Goal: Find specific page/section: Find specific page/section

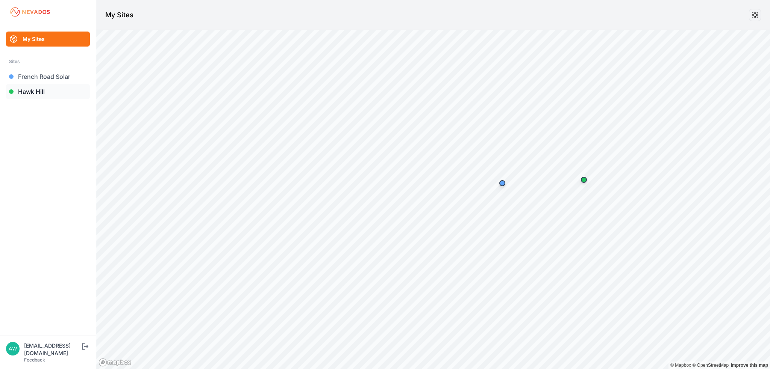
click at [30, 93] on link "Hawk Hill" at bounding box center [48, 91] width 84 height 15
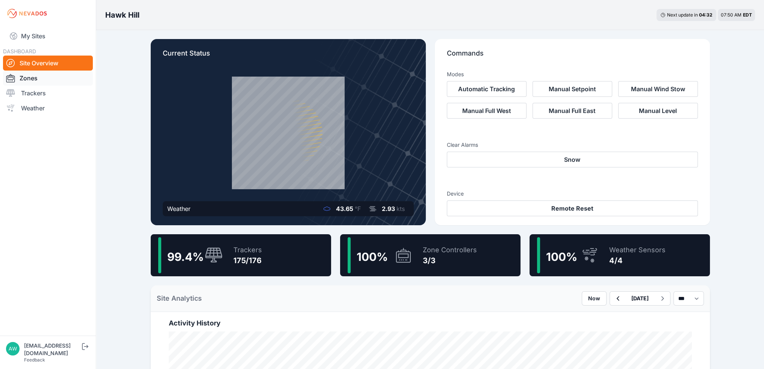
click at [32, 79] on link "Zones" at bounding box center [48, 78] width 90 height 15
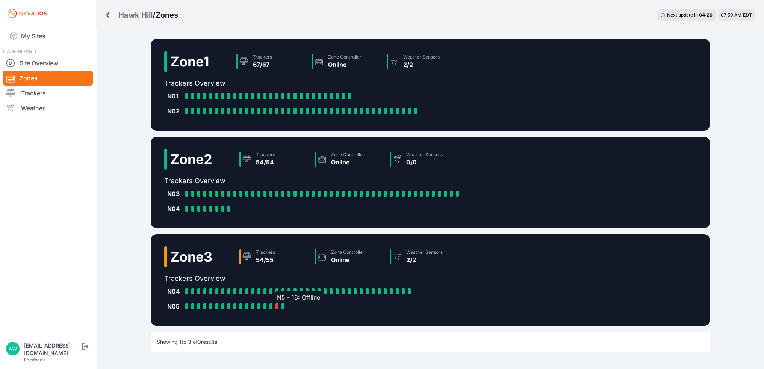
click at [277, 307] on div at bounding box center [276, 307] width 3 height 6
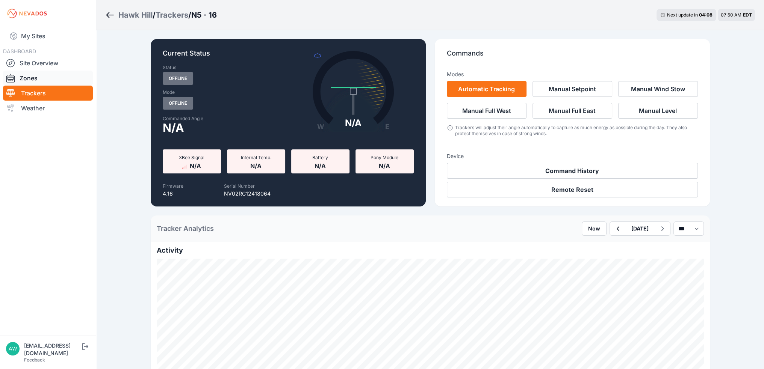
click at [33, 79] on link "Zones" at bounding box center [48, 78] width 90 height 15
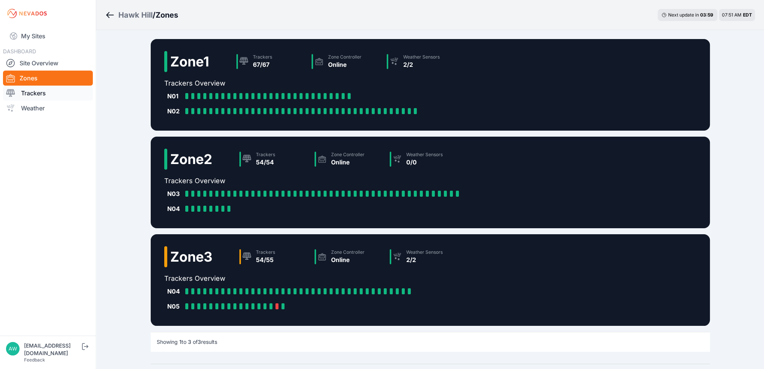
click at [32, 92] on link "Trackers" at bounding box center [48, 93] width 90 height 15
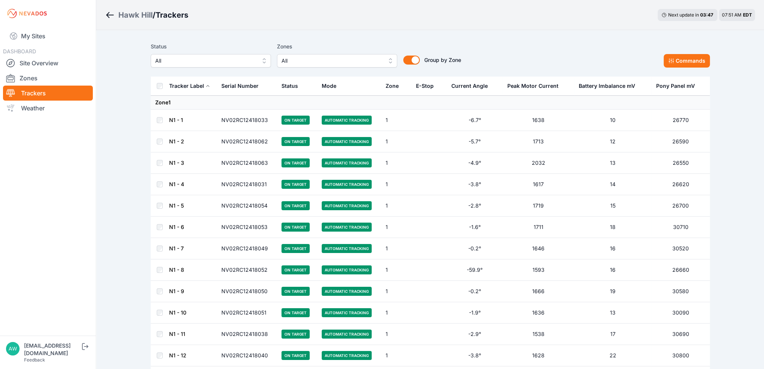
click at [481, 87] on div "Current Angle" at bounding box center [469, 86] width 36 height 8
click at [491, 86] on icon at bounding box center [491, 86] width 5 height 5
click at [491, 86] on icon at bounding box center [491, 86] width 3 height 2
click at [32, 80] on link "Zones" at bounding box center [48, 78] width 90 height 15
